Goal: Transaction & Acquisition: Subscribe to service/newsletter

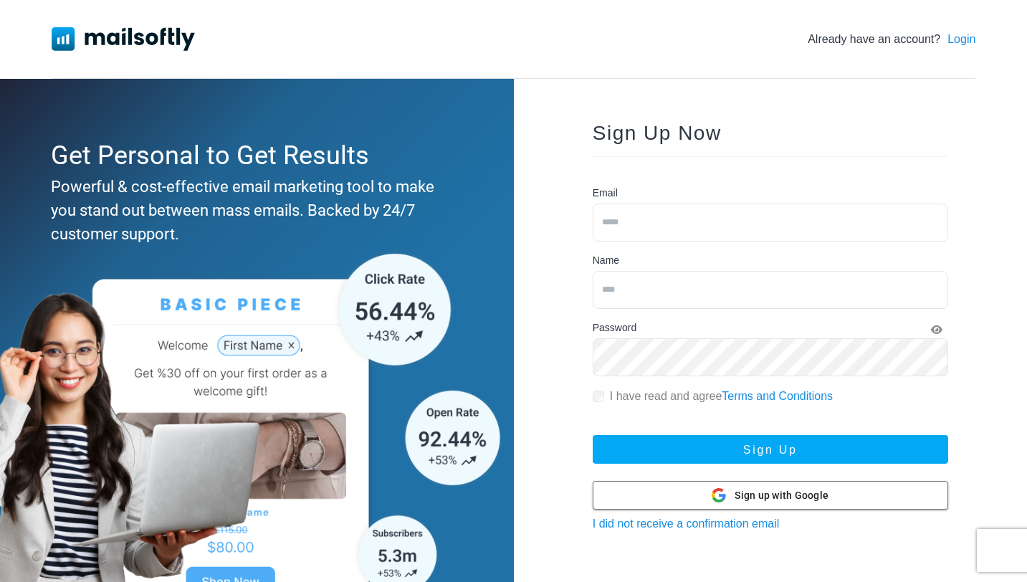
click at [746, 491] on span "Sign up with Google" at bounding box center [782, 495] width 94 height 15
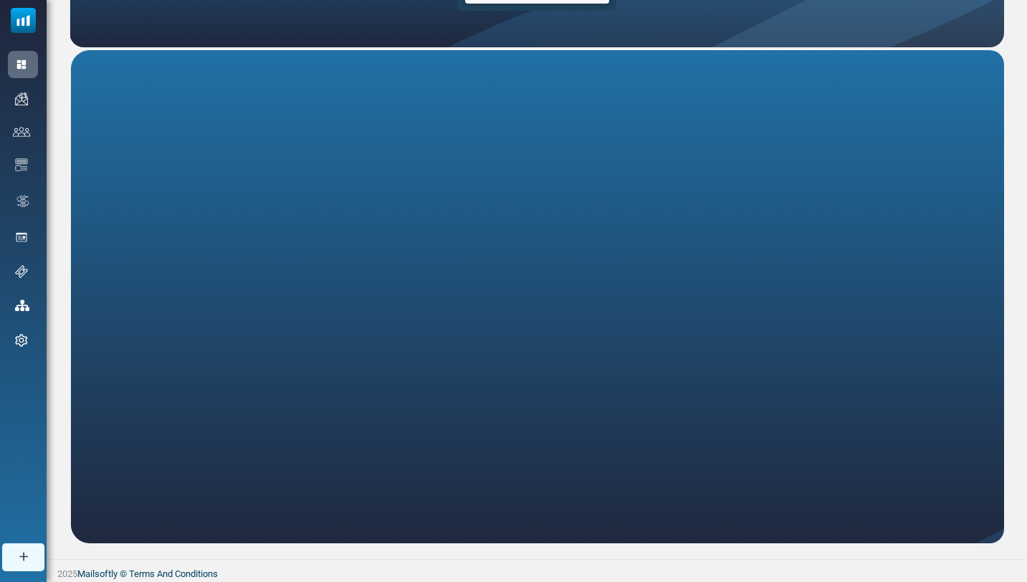
scroll to position [207, 0]
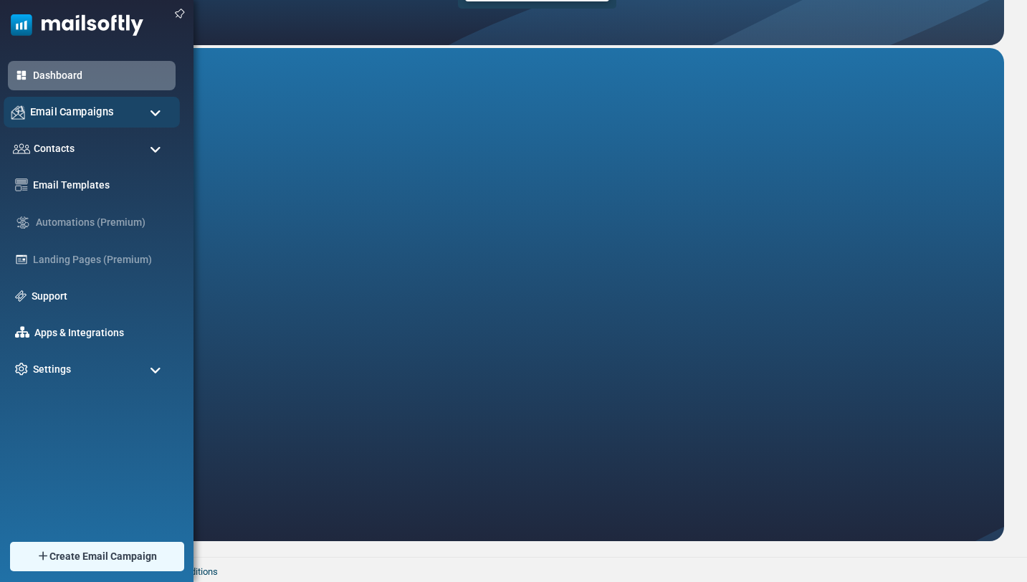
click at [96, 110] on span "Email Campaigns" at bounding box center [72, 112] width 84 height 16
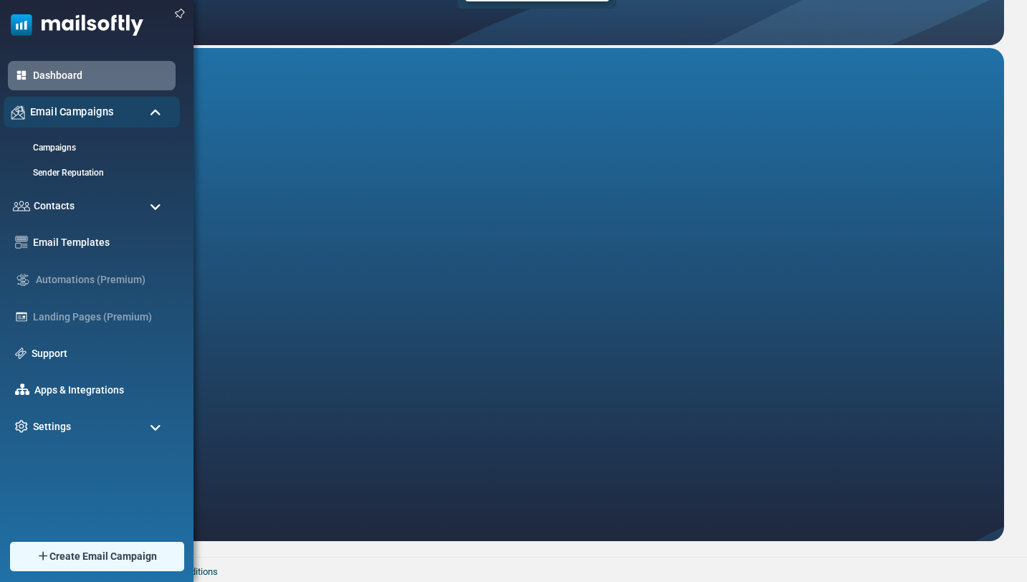
click at [70, 109] on span "Email Campaigns" at bounding box center [72, 112] width 84 height 16
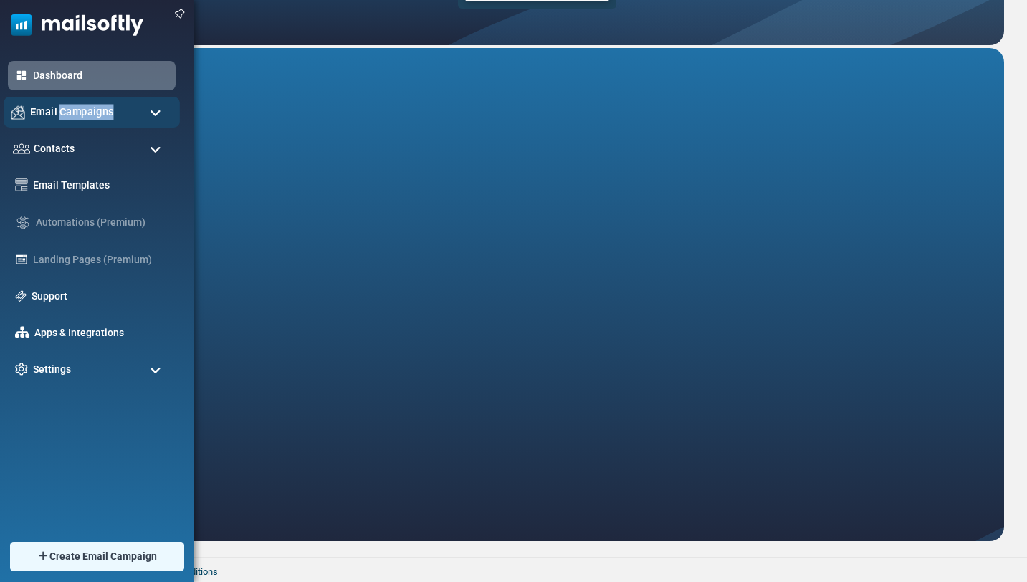
click at [70, 109] on span "Email Campaigns" at bounding box center [72, 112] width 84 height 16
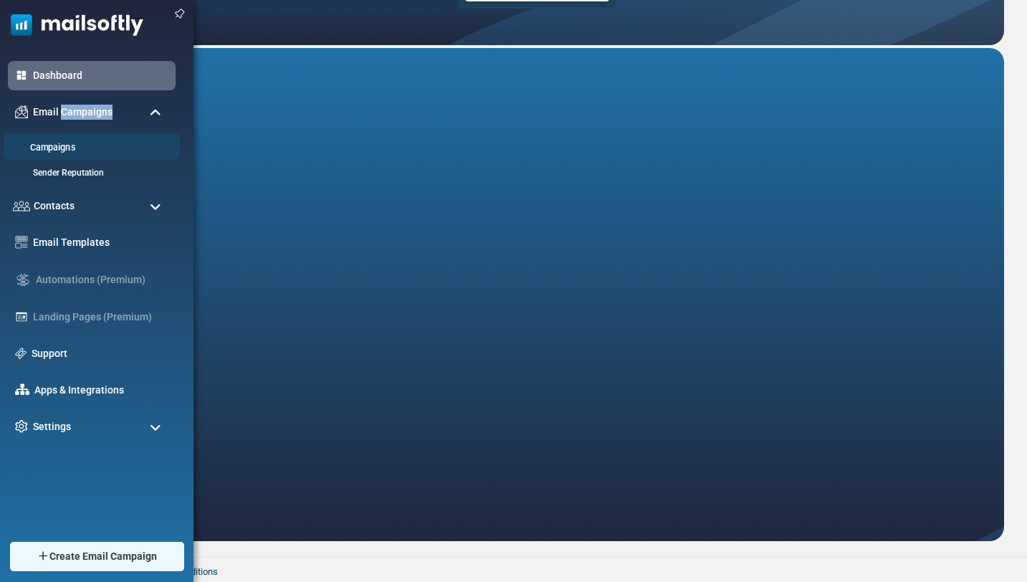
click at [102, 158] on li "Campaigns" at bounding box center [92, 146] width 176 height 27
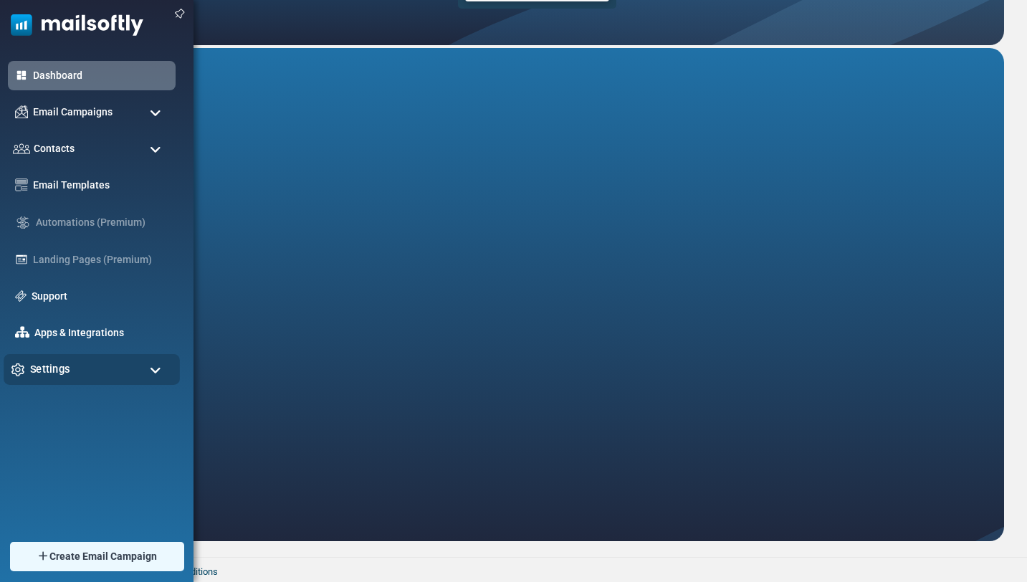
click at [90, 365] on div "Settings" at bounding box center [92, 369] width 176 height 31
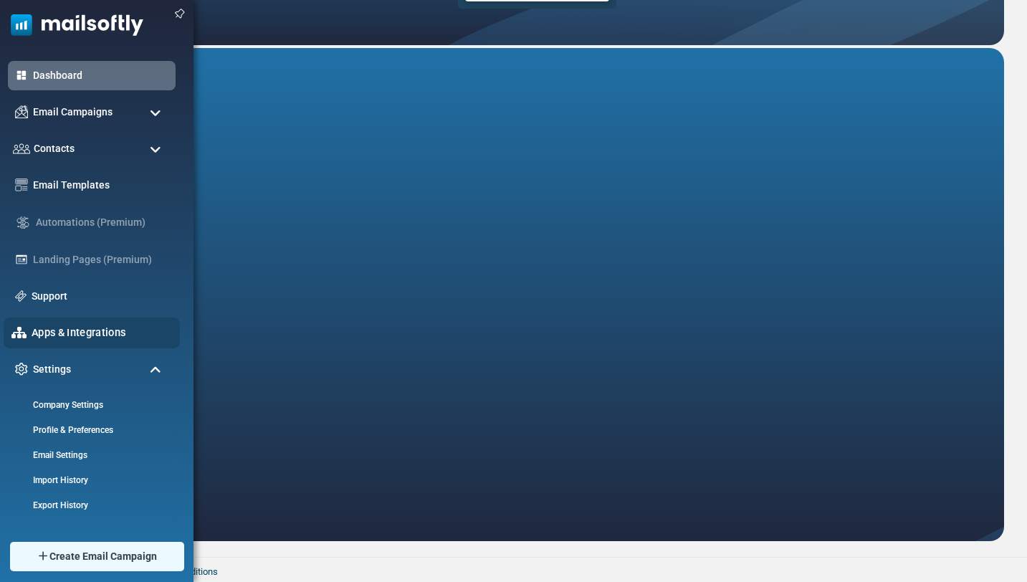
click at [99, 342] on div "Apps & Integrations" at bounding box center [92, 333] width 176 height 31
click at [120, 330] on link "Apps & Integrations" at bounding box center [102, 333] width 140 height 16
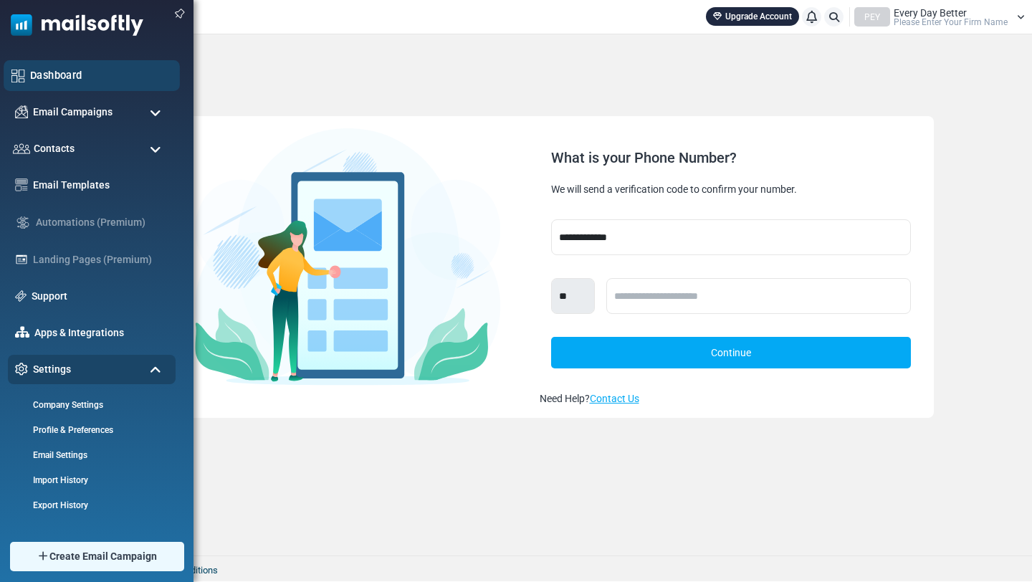
click at [57, 80] on link "Dashboard" at bounding box center [101, 75] width 142 height 16
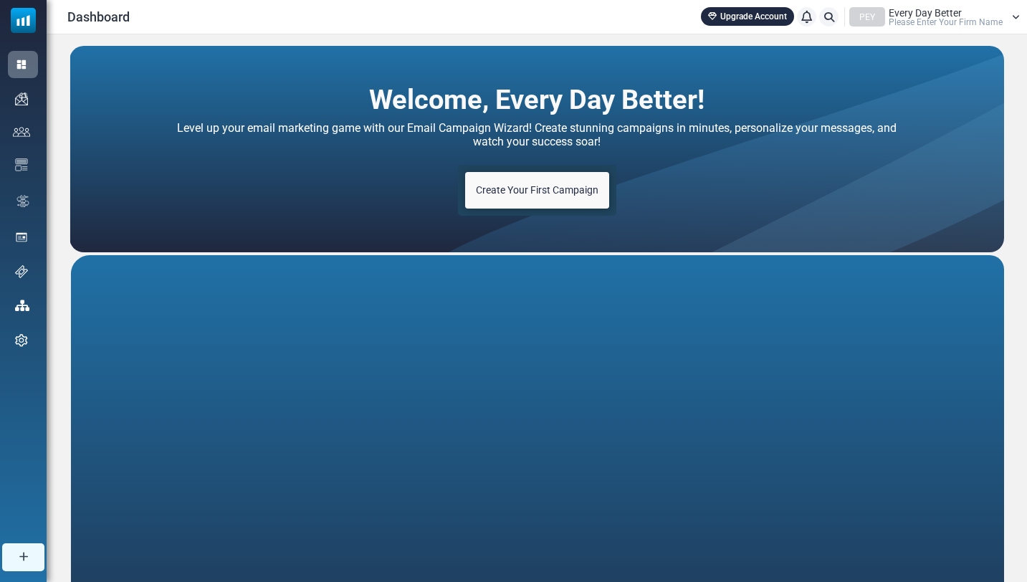
click at [541, 195] on span "Create Your First Campaign" at bounding box center [537, 189] width 123 height 11
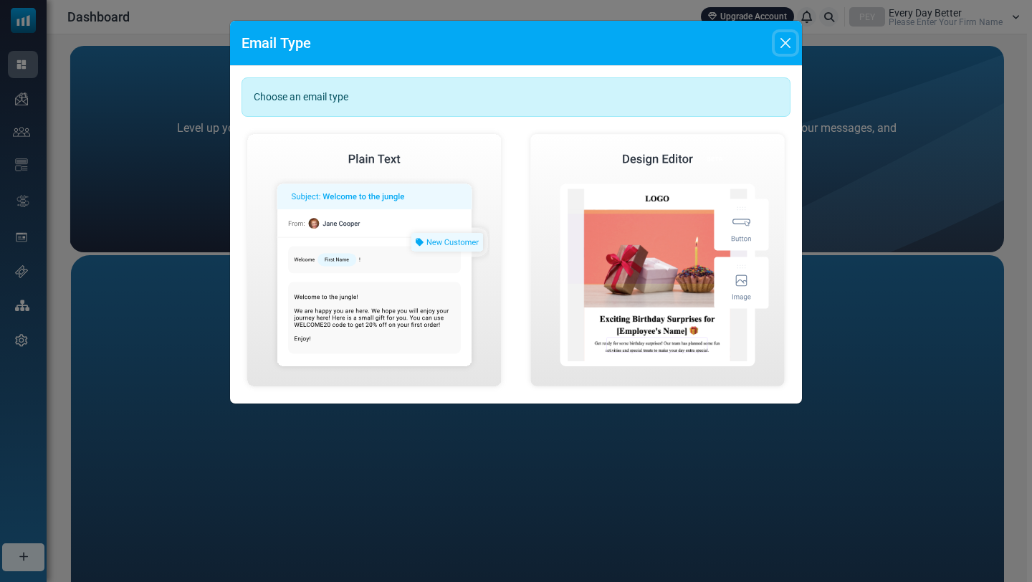
click at [789, 39] on button "Close" at bounding box center [786, 43] width 22 height 22
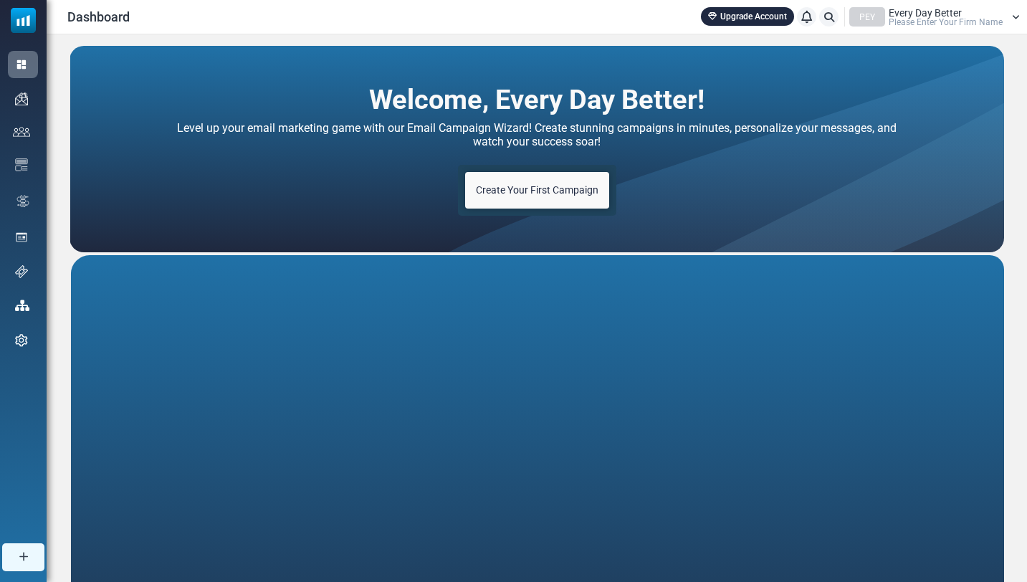
scroll to position [207, 0]
